Goal: Check status

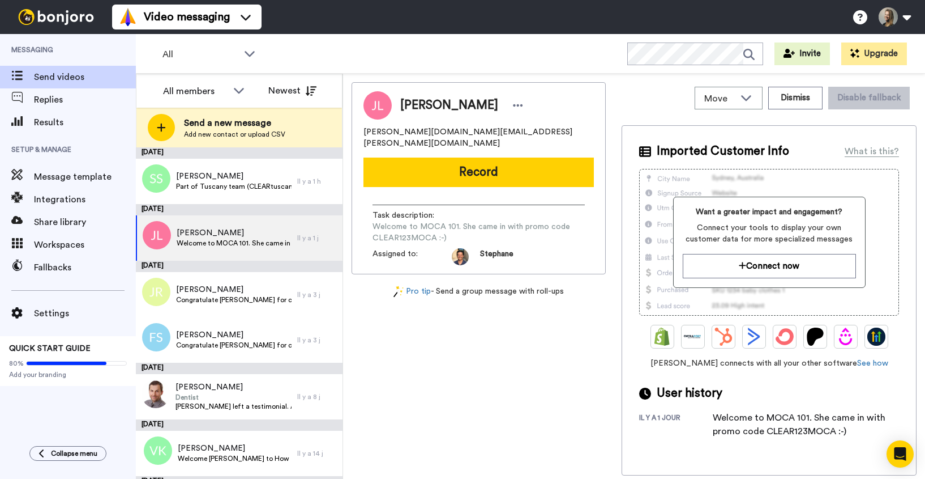
click at [59, 63] on span "Messaging" at bounding box center [68, 50] width 136 height 32
click at [76, 122] on span "Results" at bounding box center [85, 123] width 102 height 14
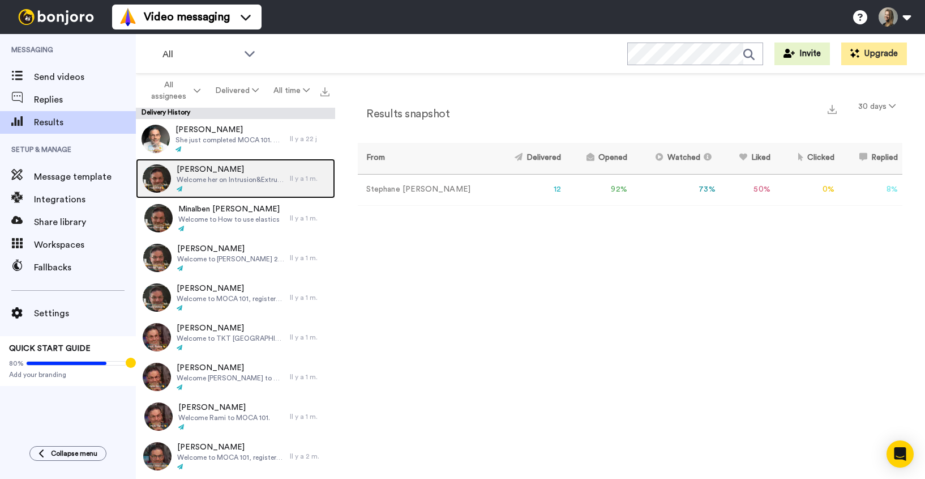
click at [293, 190] on div "Elie Georges Welcome her on Intrusion&Extrusion. She has already completed Clas…" at bounding box center [235, 179] width 199 height 40
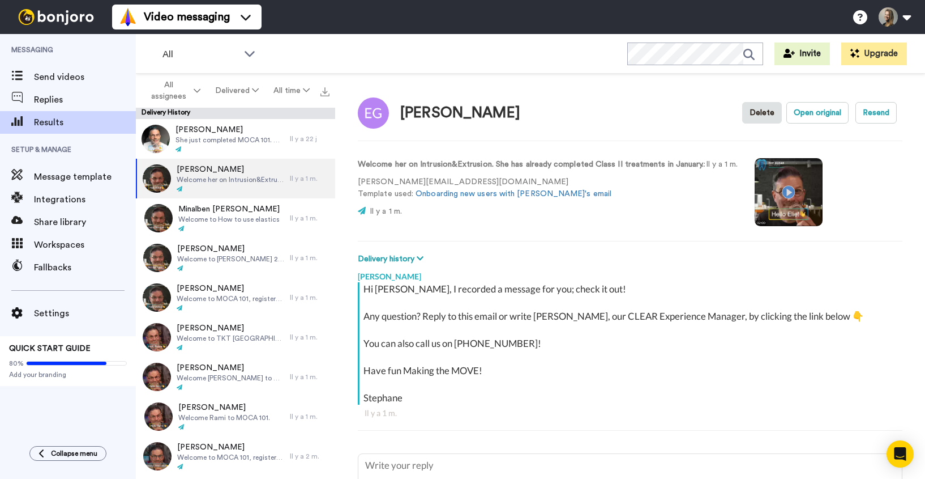
type textarea "x"
